Goal: Check status

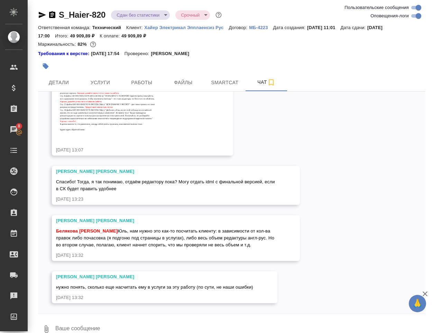
scroll to position [10288, 0]
click at [125, 134] on img at bounding box center [108, 95] width 104 height 77
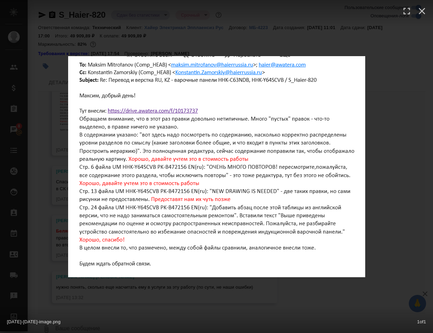
click at [117, 300] on div "[DATE]-[DATE]-image.png 1 of 1" at bounding box center [216, 166] width 433 height 333
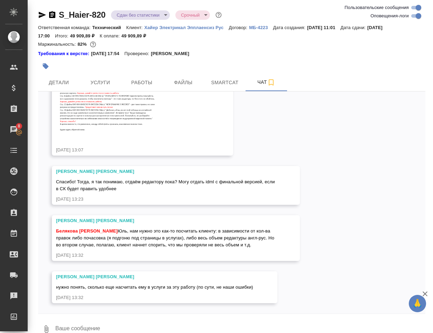
scroll to position [10365, 0]
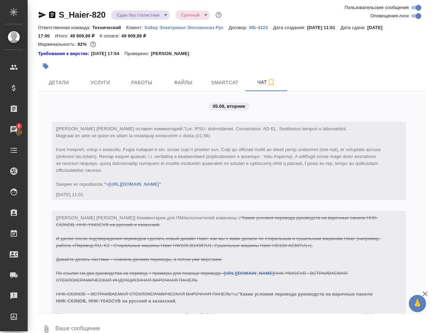
scroll to position [10365, 0]
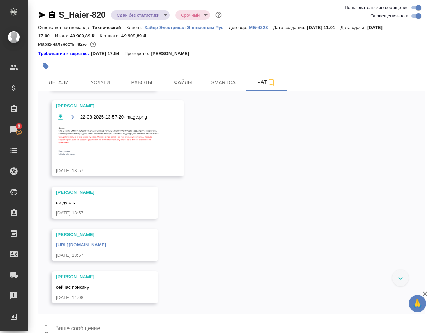
scroll to position [10938, 0]
